Goal: Check status: Check status

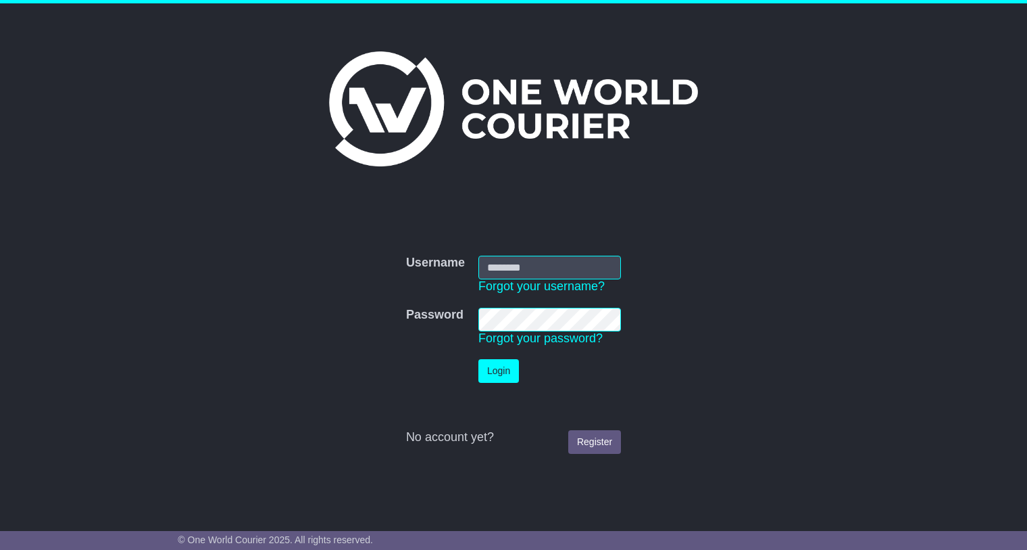
type input "**********"
click at [506, 362] on button "Login" at bounding box center [499, 371] width 41 height 24
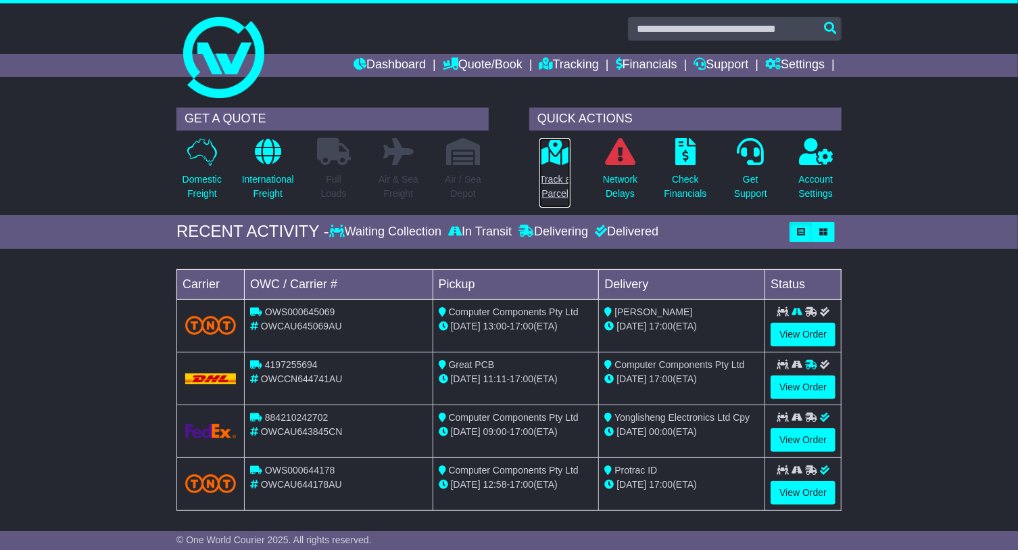
click at [558, 161] on icon at bounding box center [555, 151] width 30 height 27
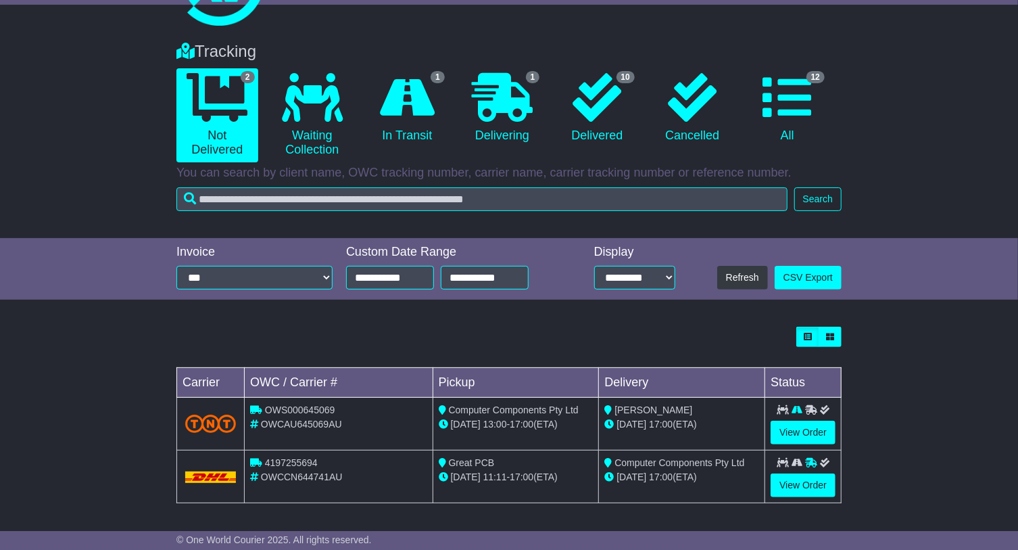
scroll to position [73, 0]
click at [786, 478] on link "View Order" at bounding box center [803, 484] width 65 height 24
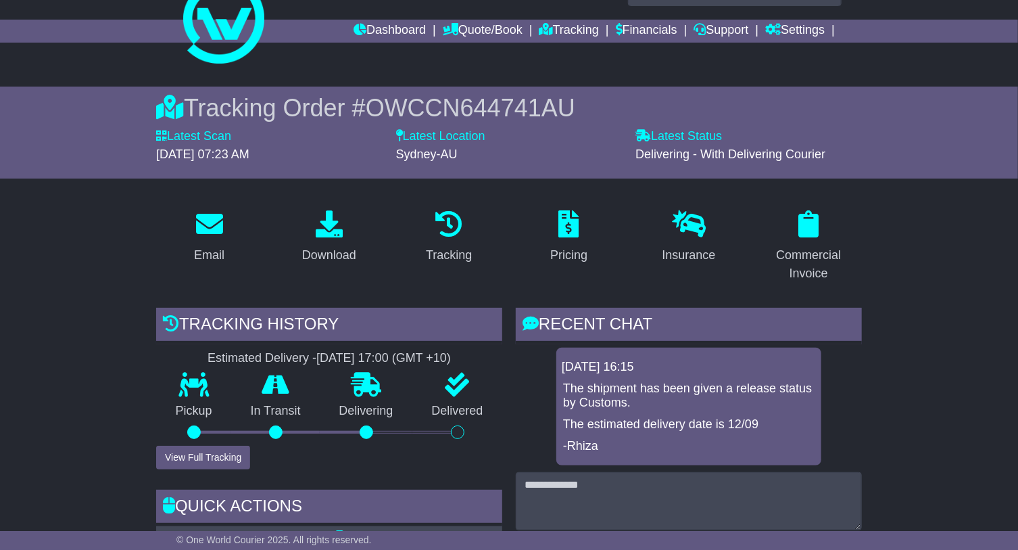
scroll to position [61, 0]
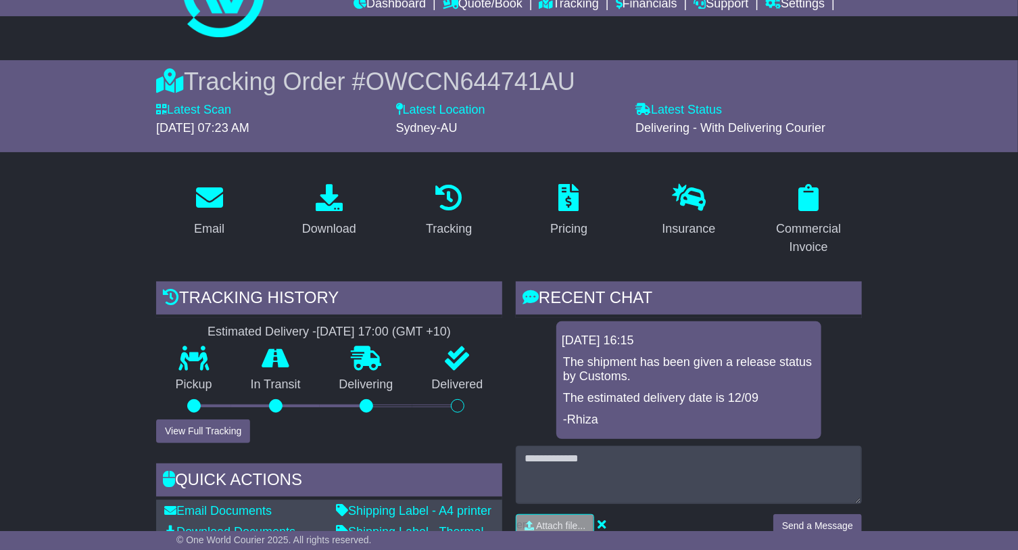
click at [205, 414] on div "Pickup" at bounding box center [193, 382] width 75 height 73
click at [208, 421] on button "View Full Tracking" at bounding box center [203, 431] width 94 height 24
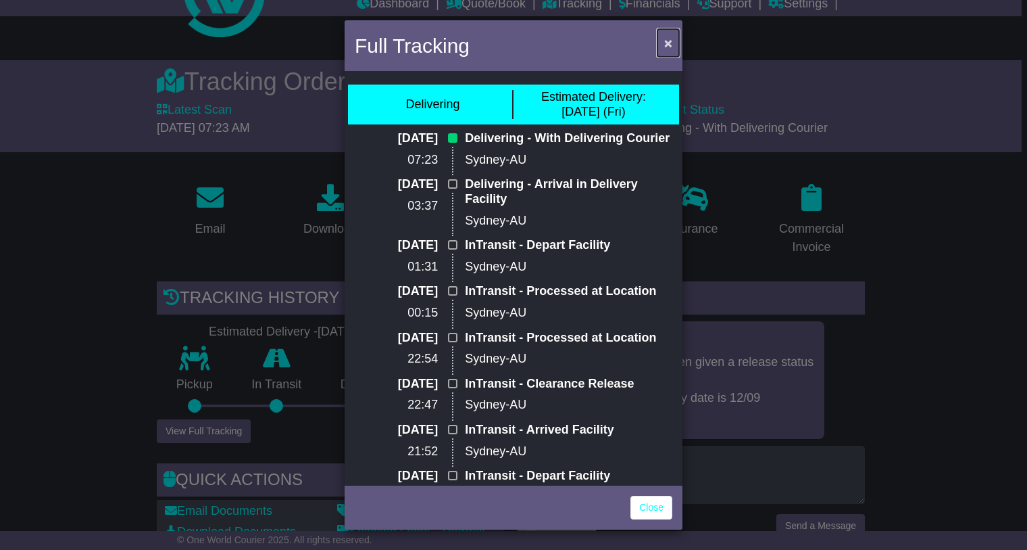
click at [670, 42] on span "×" at bounding box center [668, 43] width 8 height 16
